Goal: Entertainment & Leisure: Browse casually

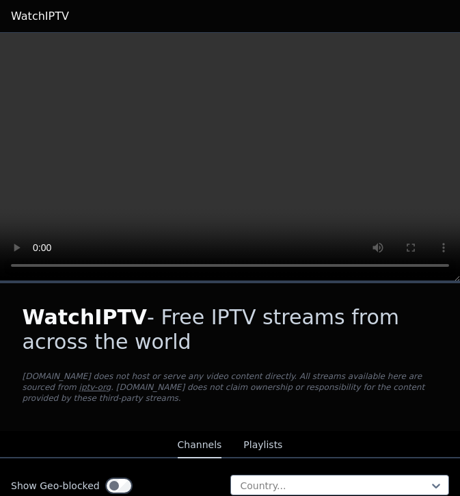
scroll to position [205, 0]
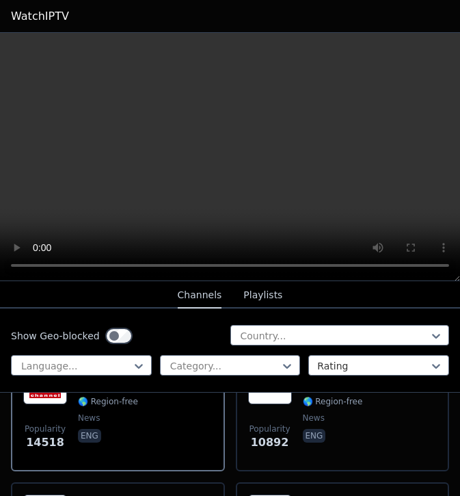
click at [169, 330] on div "Show Geo-blocked Country..." at bounding box center [230, 336] width 438 height 22
click at [108, 290] on nav "Channels Playlists" at bounding box center [230, 294] width 460 height 27
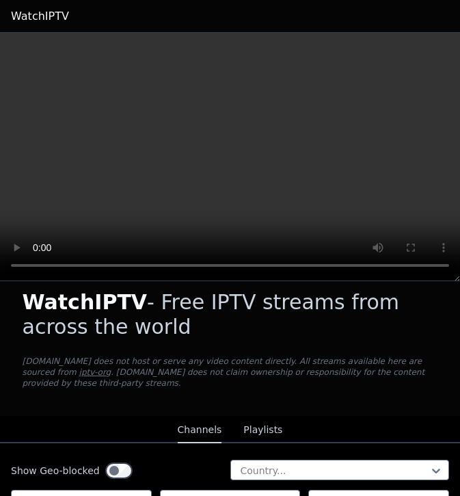
scroll to position [0, 0]
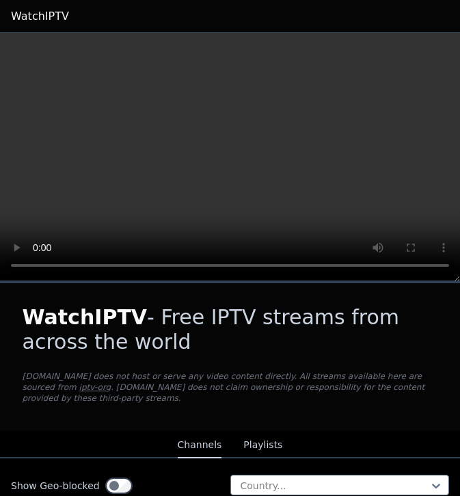
click at [260, 432] on button "Playlists" at bounding box center [262, 445] width 39 height 26
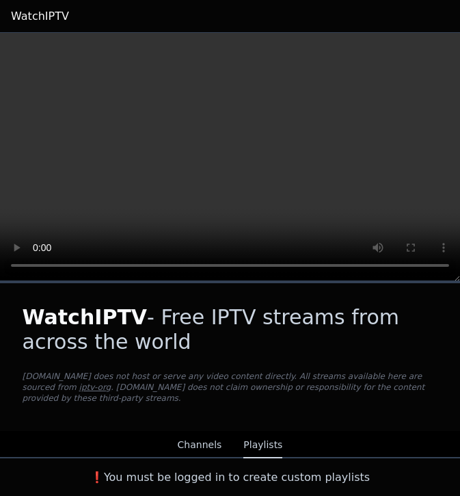
click at [206, 432] on button "Channels" at bounding box center [200, 445] width 44 height 26
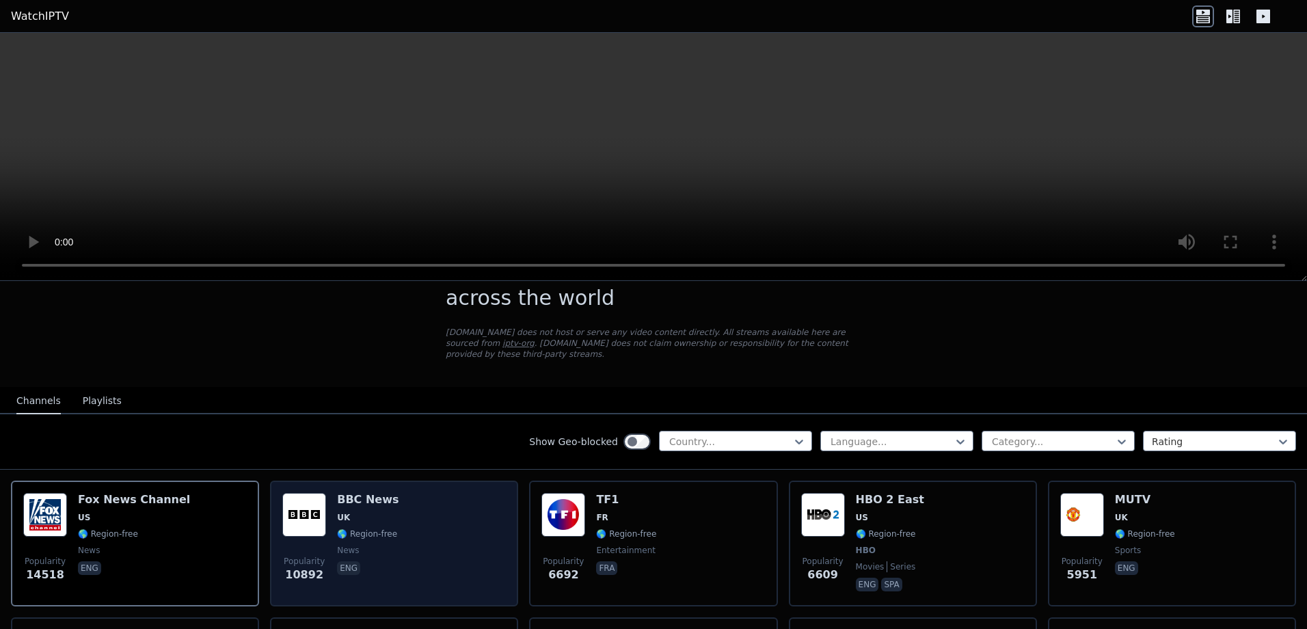
scroll to position [68, 0]
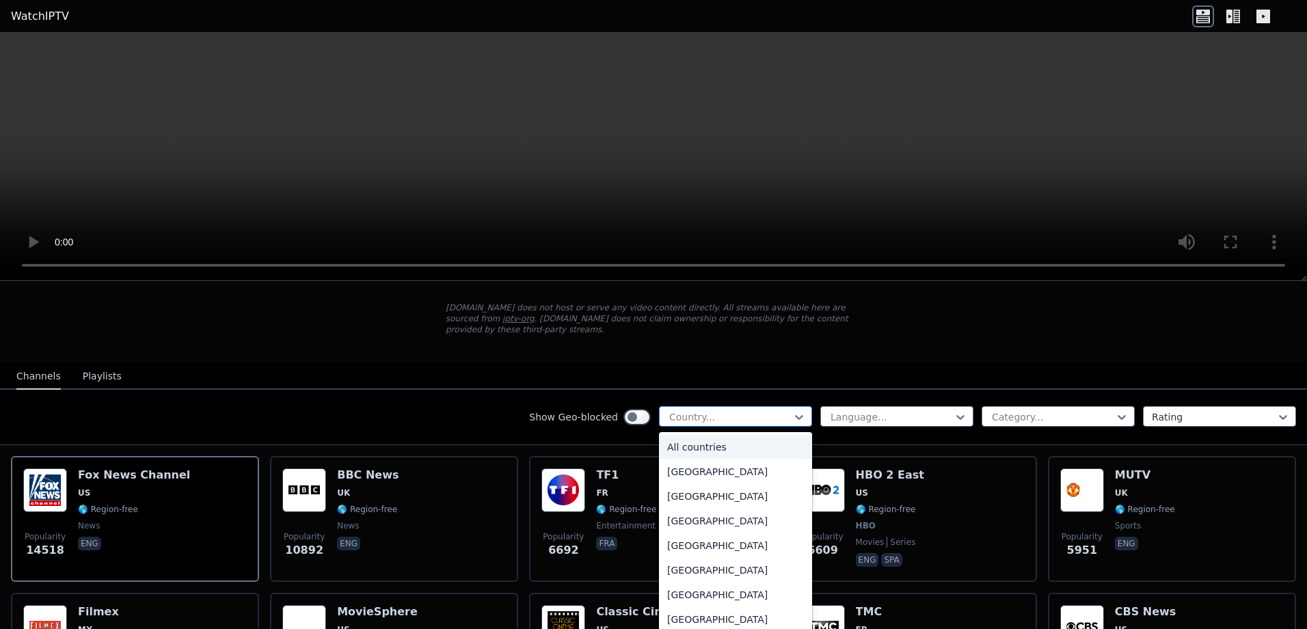
click at [459, 410] on icon at bounding box center [799, 417] width 14 height 14
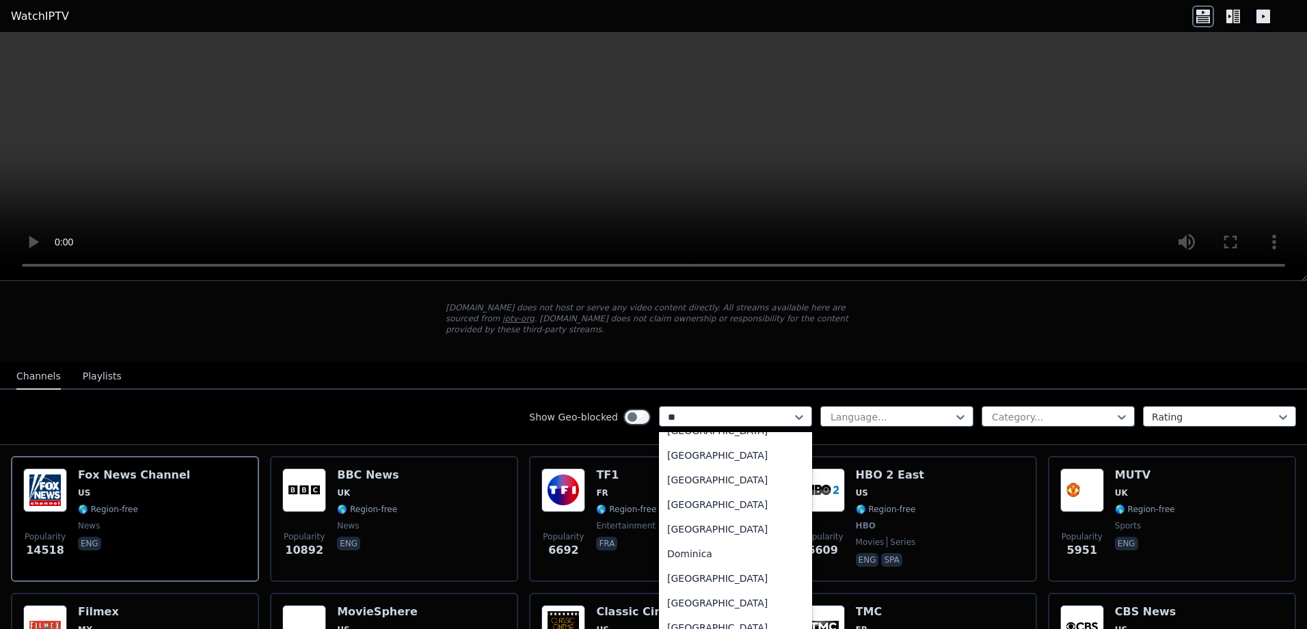
type input "***"
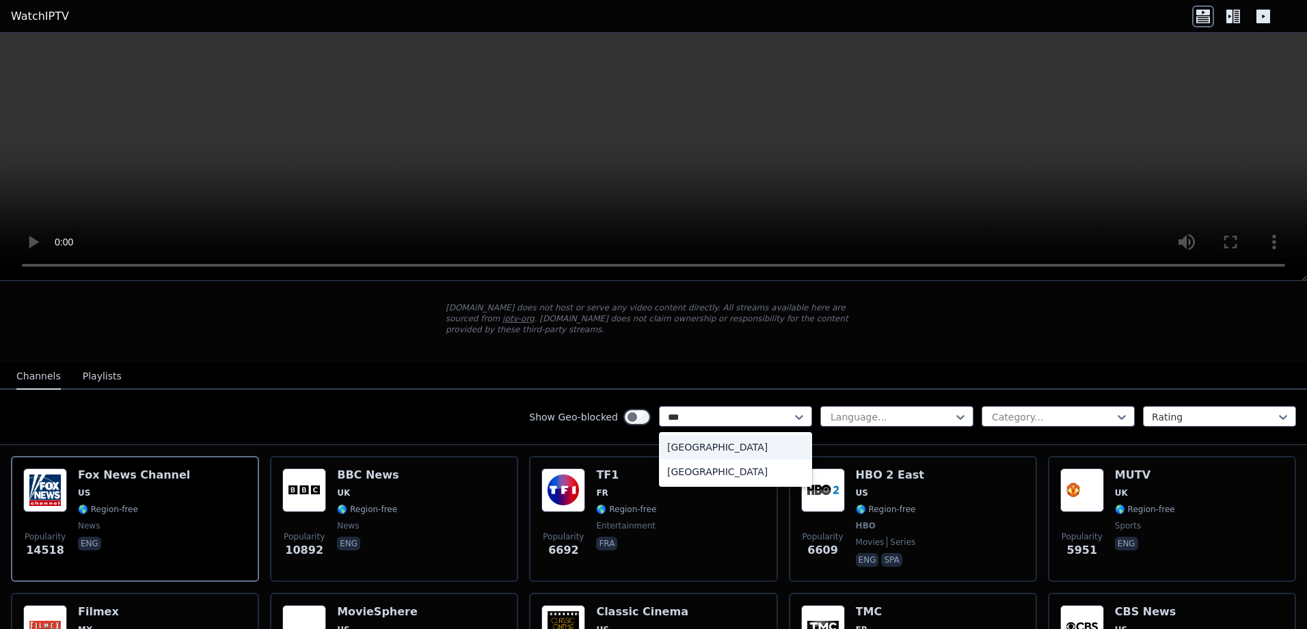
click at [459, 439] on div "[GEOGRAPHIC_DATA]" at bounding box center [735, 447] width 153 height 25
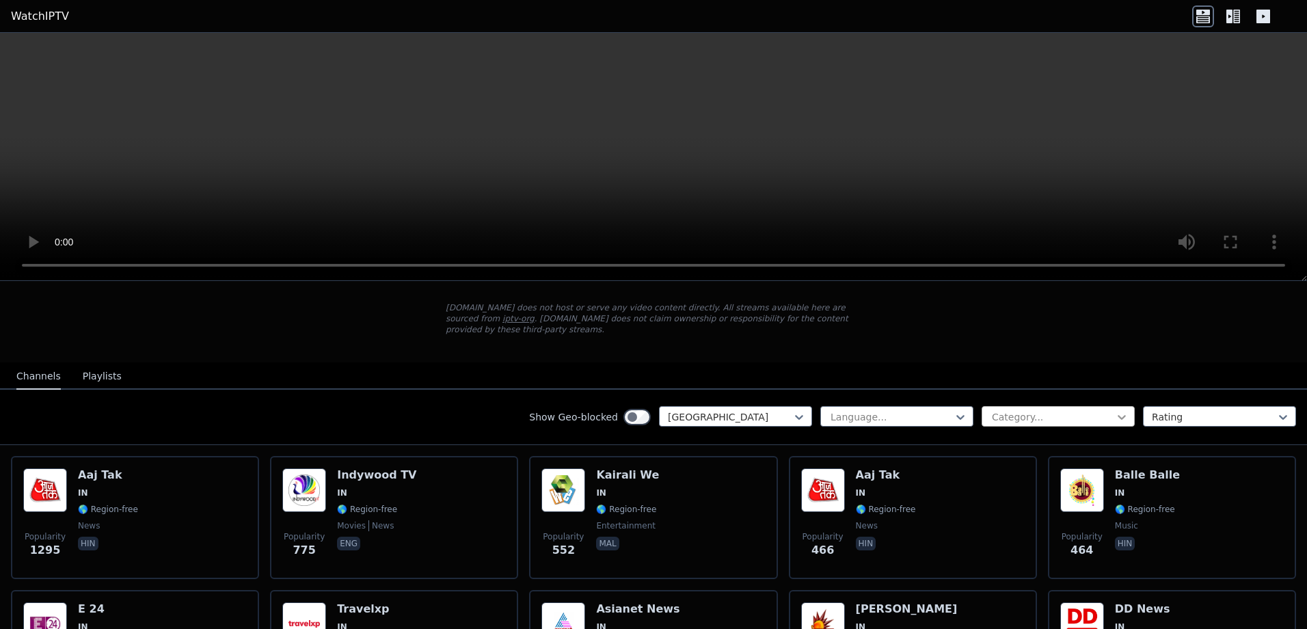
click at [459, 410] on icon at bounding box center [1122, 417] width 14 height 14
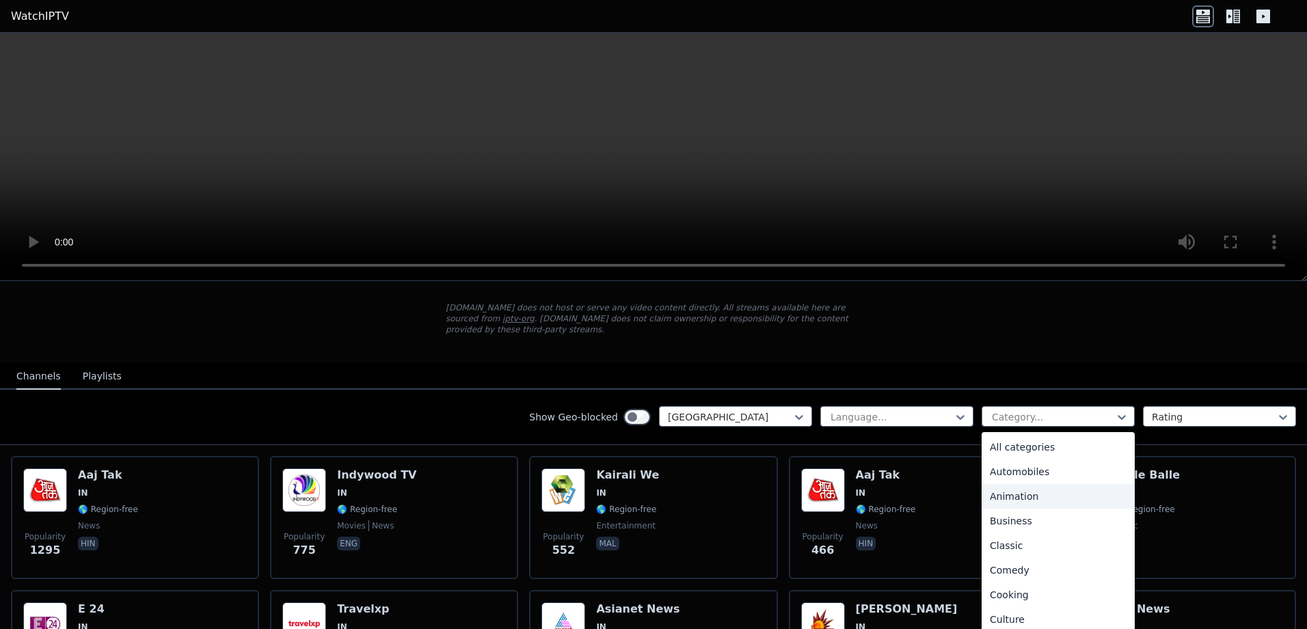
click at [459, 485] on div "Animation" at bounding box center [1058, 496] width 153 height 25
